Goal: Information Seeking & Learning: Learn about a topic

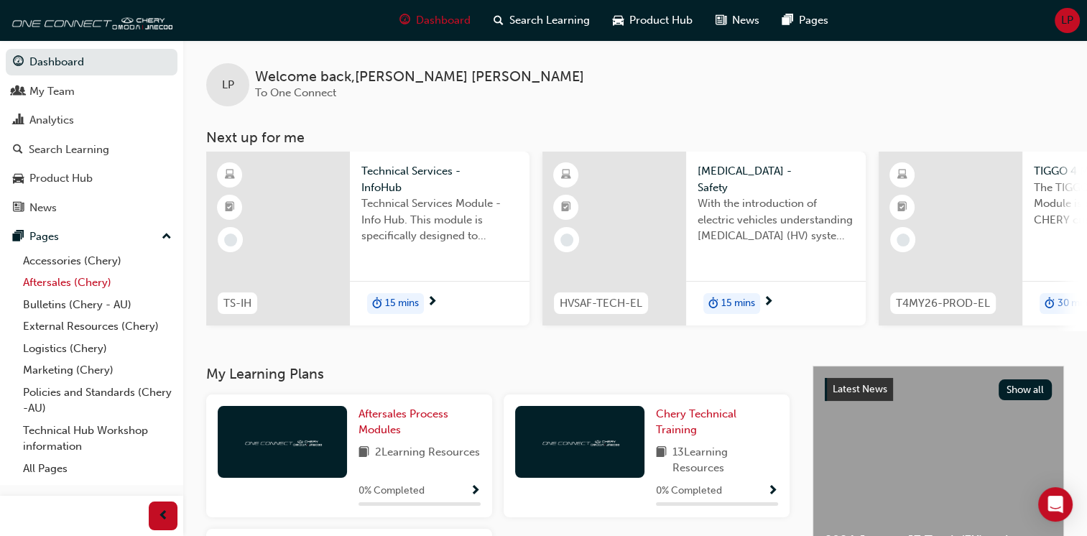
click at [86, 290] on link "Aftersales (Chery)" at bounding box center [97, 283] width 160 height 22
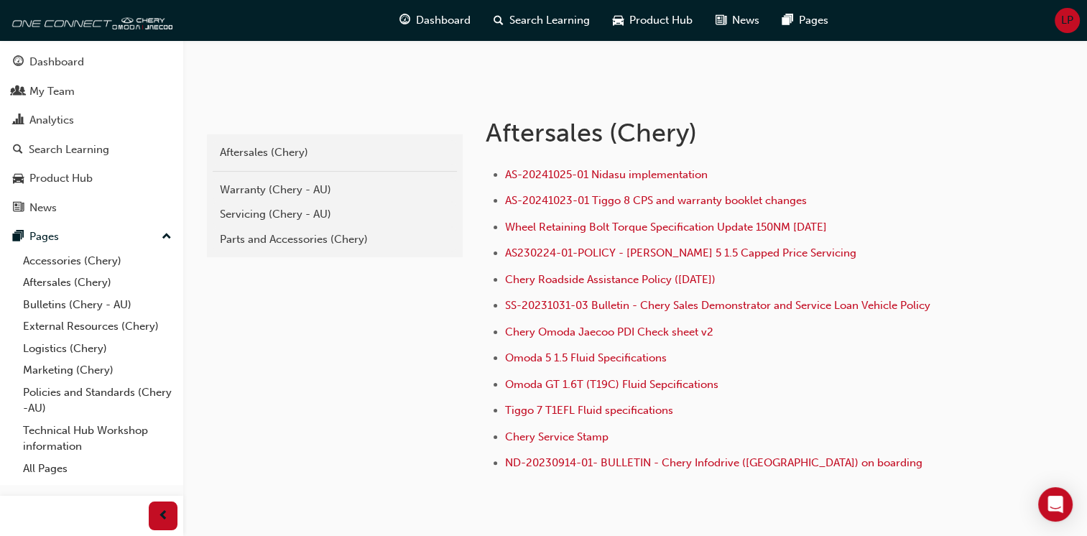
scroll to position [216, 0]
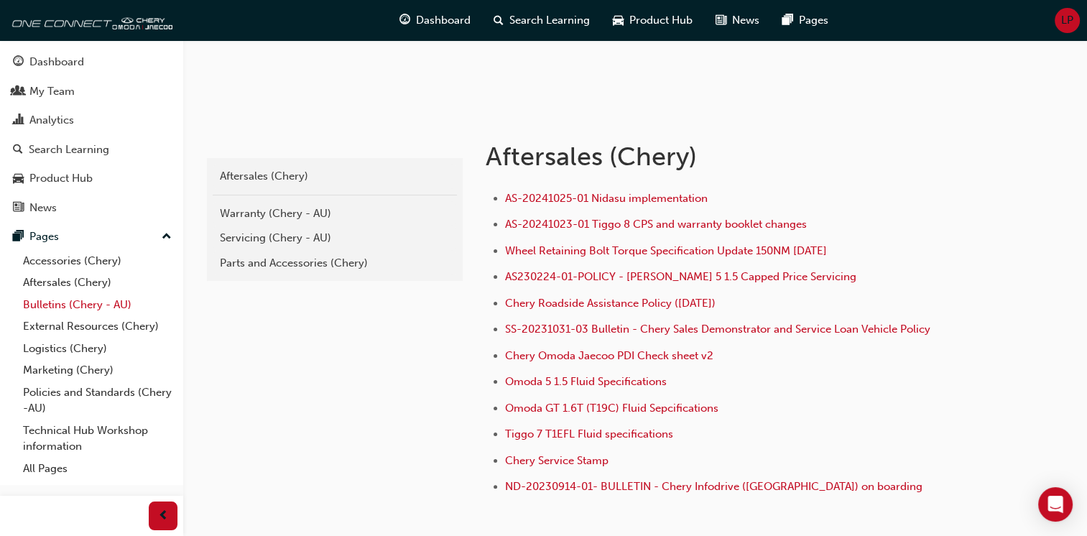
click at [79, 303] on link "Bulletins (Chery - AU)" at bounding box center [97, 305] width 160 height 22
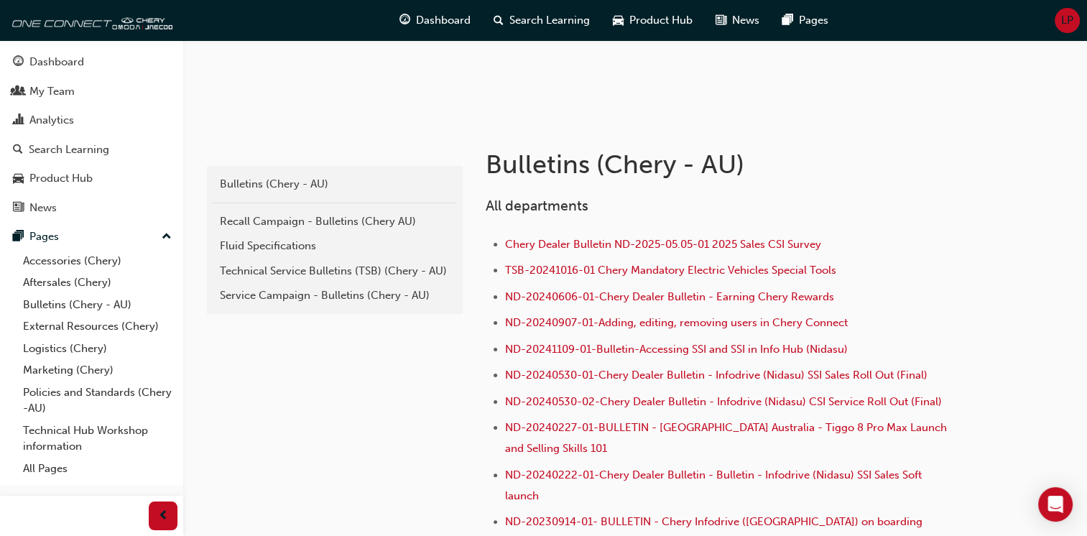
scroll to position [216, 0]
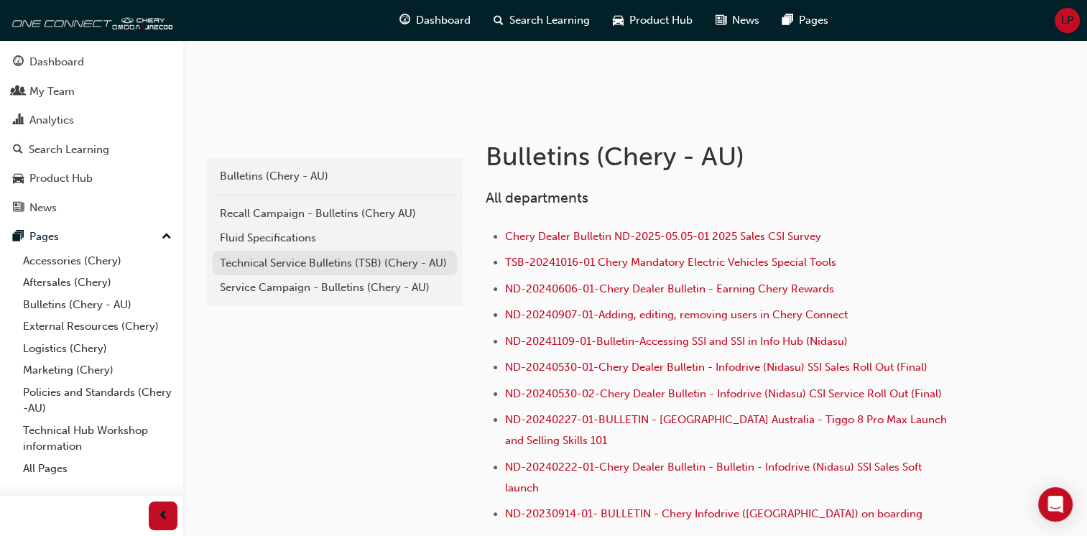
click at [371, 265] on div "Technical Service Bulletins (TSB) (Chery - AU)" at bounding box center [335, 263] width 230 height 17
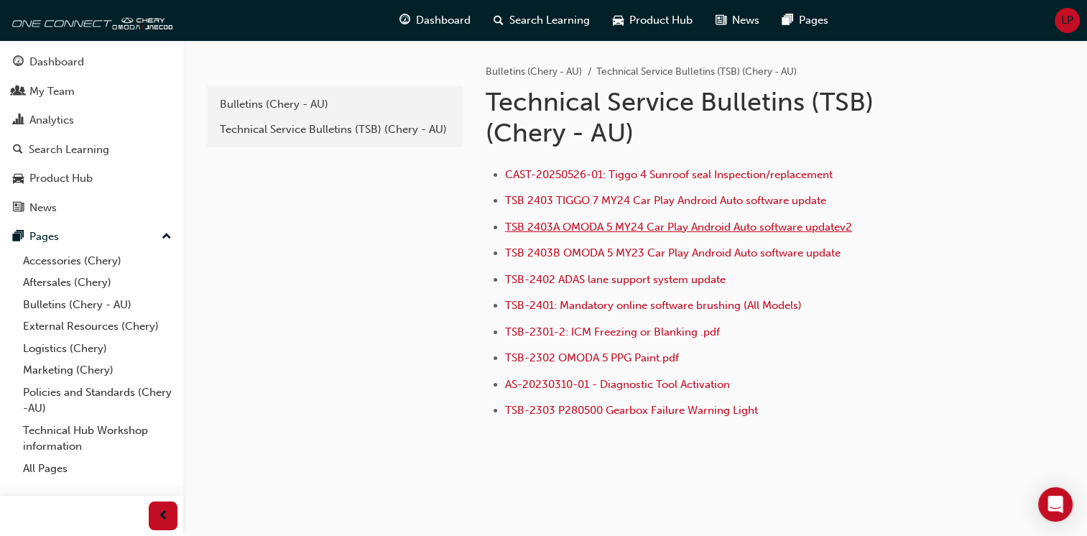
click at [786, 223] on span "TSB 2403A OMODA 5 MY24 Car Play Android Auto software updatev2" at bounding box center [678, 227] width 347 height 13
click at [681, 333] on span "TSB-2301-2: ICM Freezing or Blanking .pdf" at bounding box center [612, 332] width 215 height 13
click at [724, 251] on span "TSB 2403B OMODA 5 MY23 Car Play Android Auto software update" at bounding box center [673, 253] width 336 height 13
click at [689, 225] on span "TSB 2403A OMODA 5 MY24 Car Play Android Auto software updatev2" at bounding box center [678, 227] width 347 height 13
